Goal: Information Seeking & Learning: Understand process/instructions

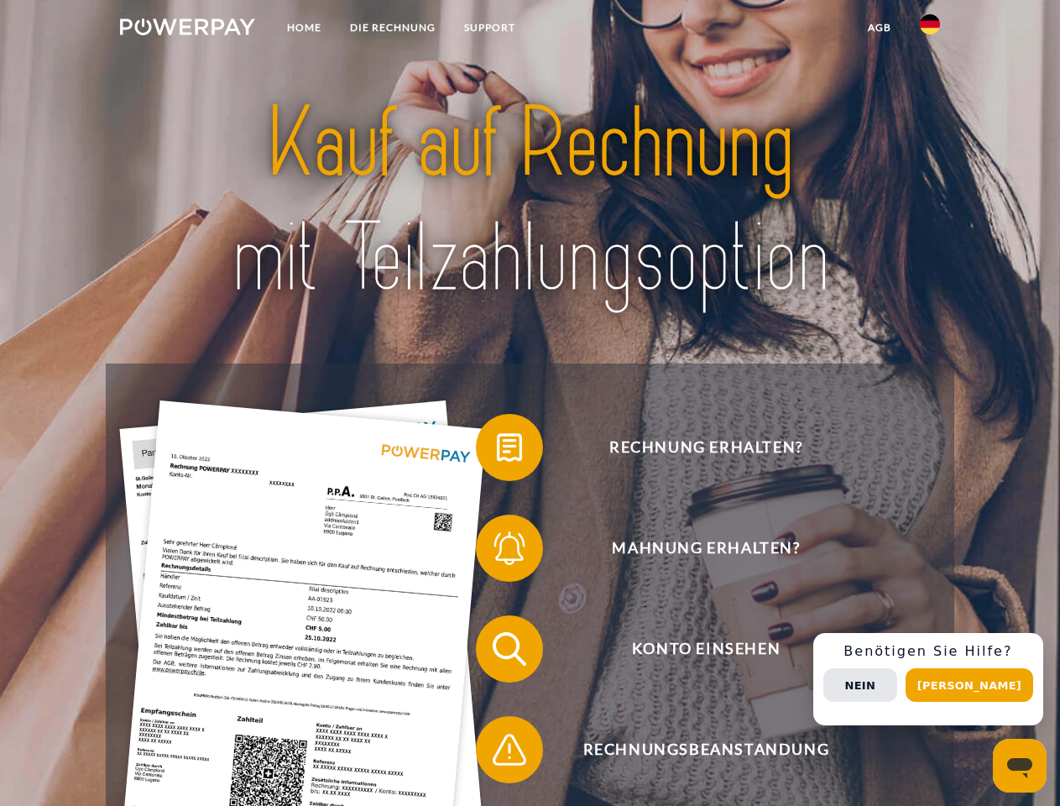
click at [187, 29] on img at bounding box center [187, 26] width 135 height 17
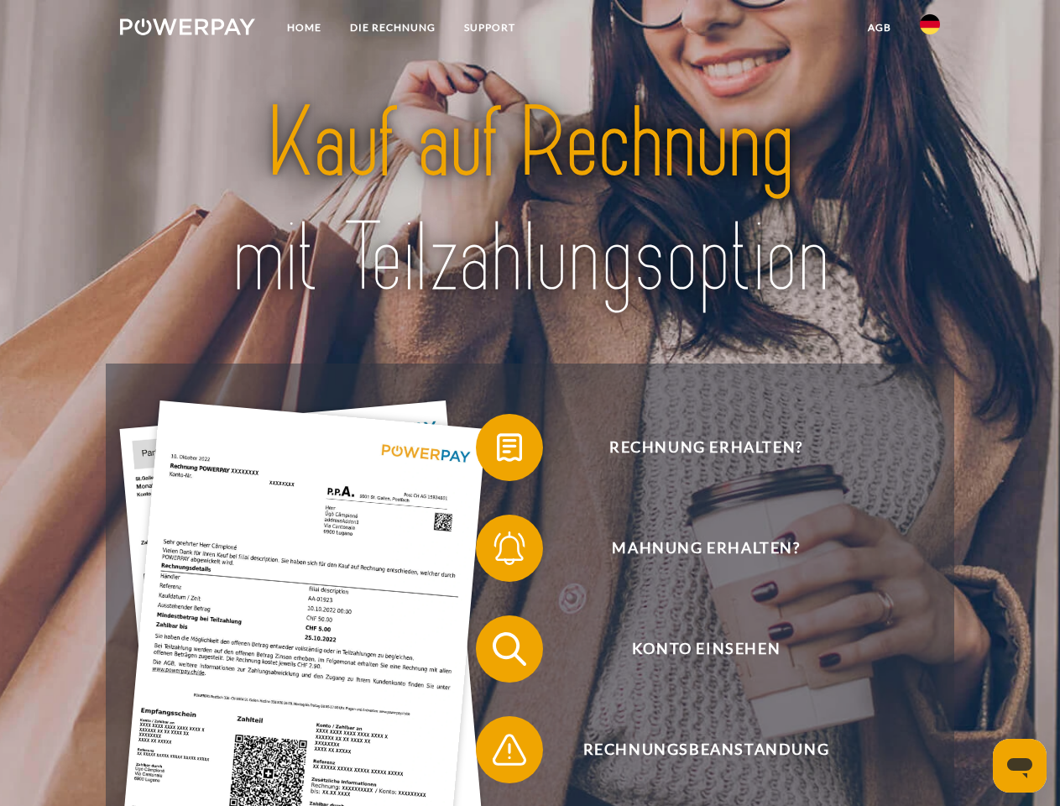
click at [930, 29] on img at bounding box center [930, 24] width 20 height 20
click at [879, 28] on link "agb" at bounding box center [879, 28] width 52 height 30
click at [497, 451] on span at bounding box center [484, 447] width 84 height 84
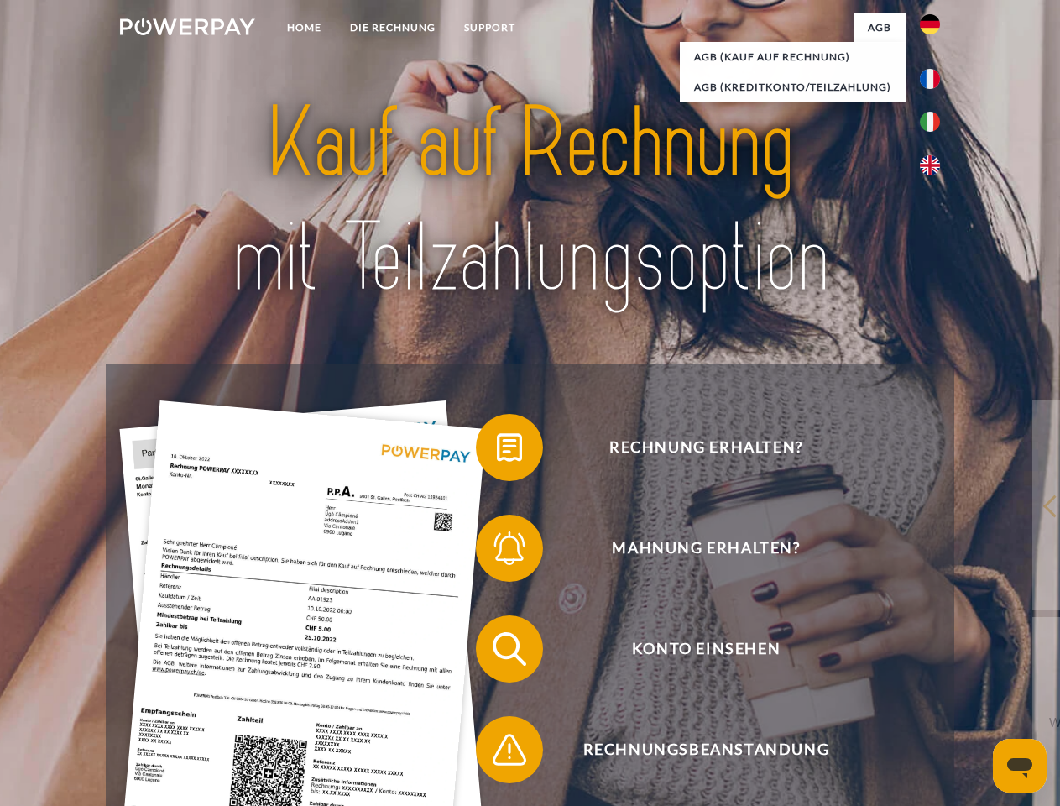
click at [497, 551] on span at bounding box center [484, 548] width 84 height 84
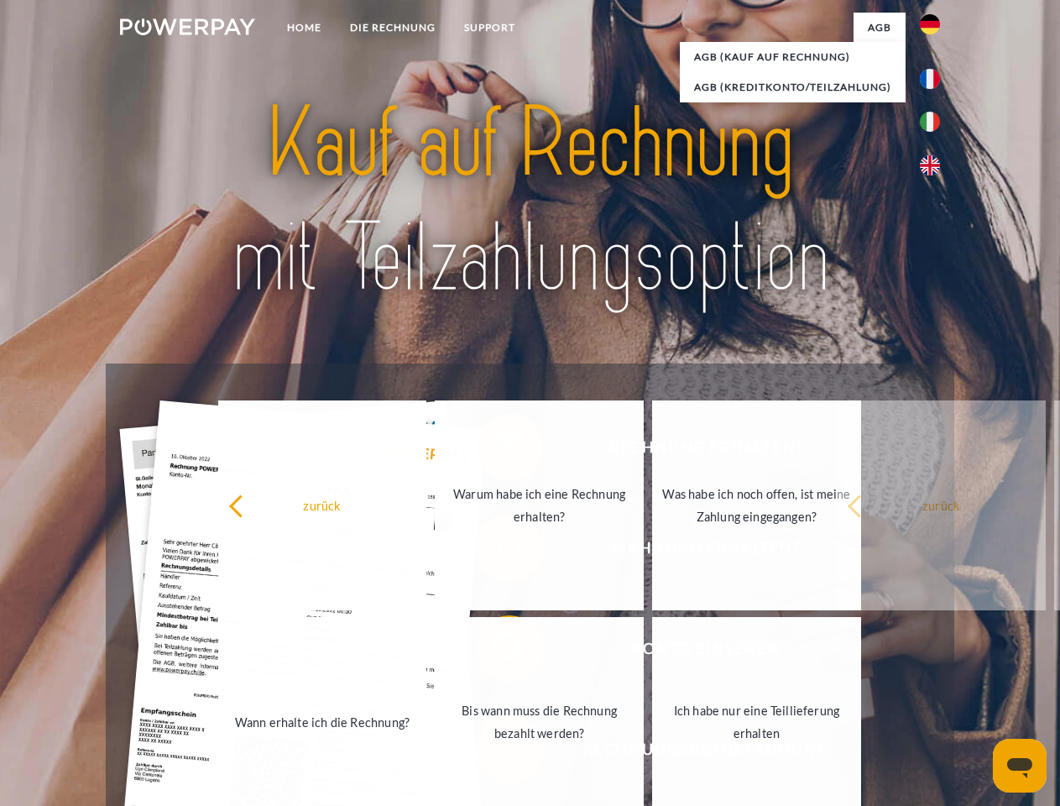
click at [497, 652] on link "Bis wann muss die Rechnung bezahlt werden?" at bounding box center [539, 722] width 209 height 210
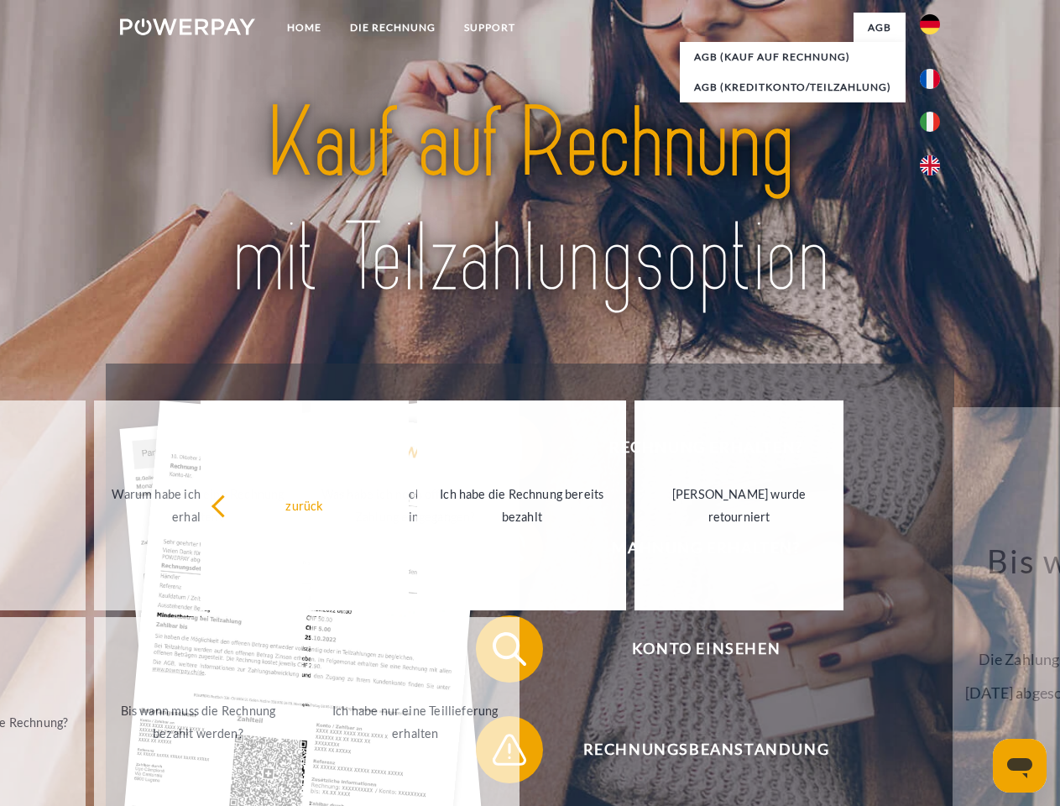
click at [497, 753] on span at bounding box center [484, 749] width 84 height 84
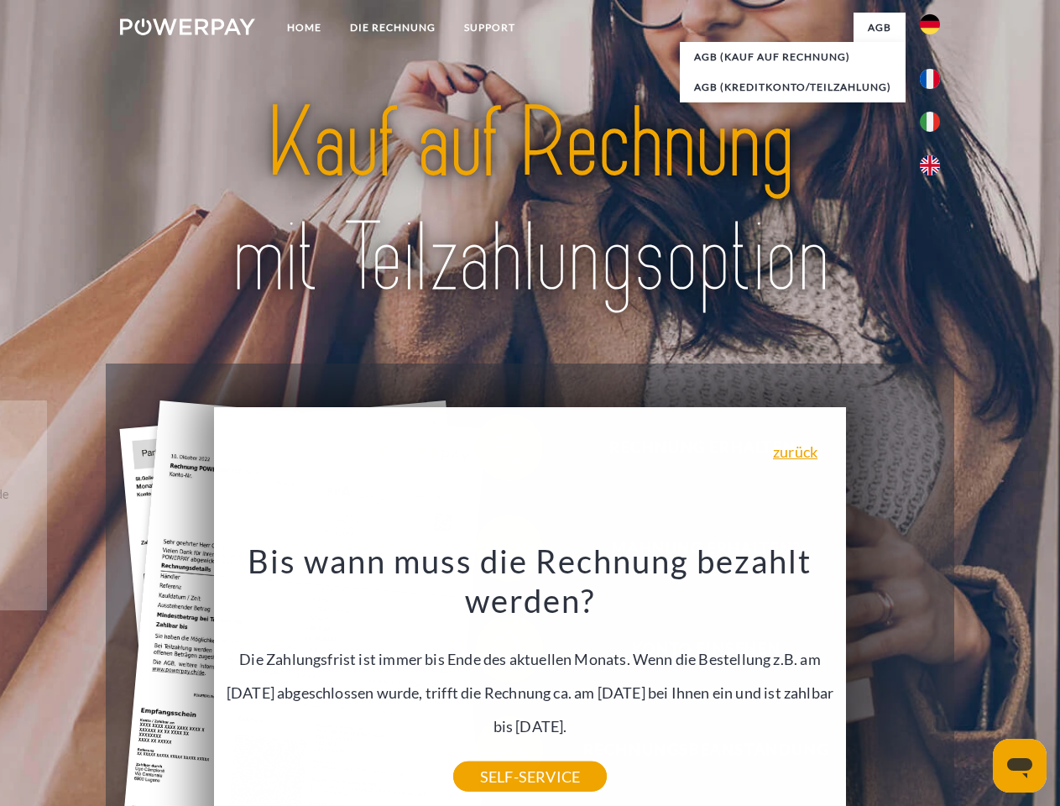
click at [934, 679] on div "Rechnung erhalten? Mahnung erhalten? Konto einsehen" at bounding box center [530, 698] width 848 height 671
click at [893, 682] on span "Konto einsehen" at bounding box center [705, 648] width 411 height 67
click at [975, 685] on header "Home DIE RECHNUNG SUPPORT" at bounding box center [530, 579] width 1060 height 1159
